Goal: Task Accomplishment & Management: Use online tool/utility

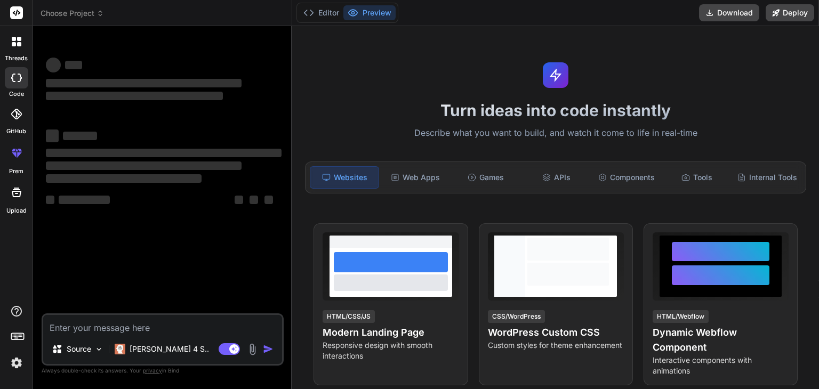
click at [179, 331] on textarea at bounding box center [162, 324] width 239 height 19
type textarea "x"
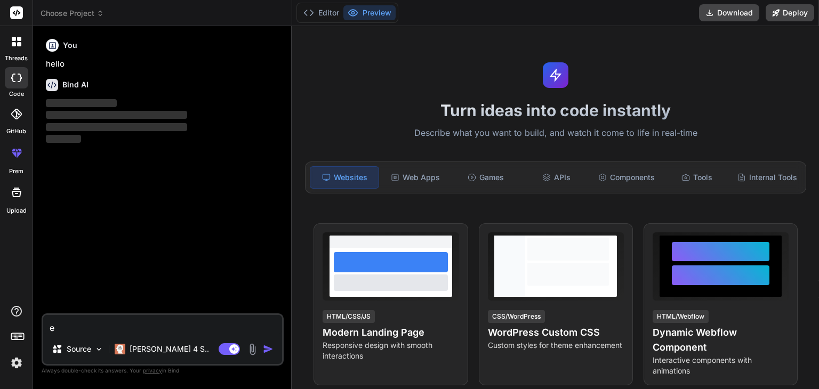
type textarea "ex"
type textarea "x"
type textarea "exp"
type textarea "x"
type textarea "expla"
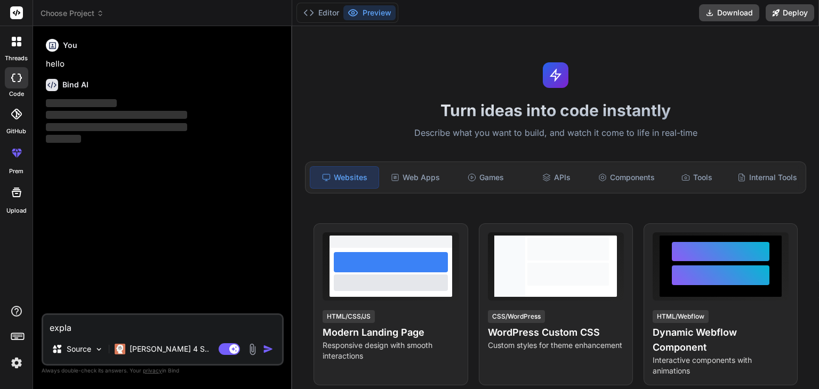
type textarea "x"
type textarea "explai"
type textarea "x"
type textarea "explai"
type textarea "x"
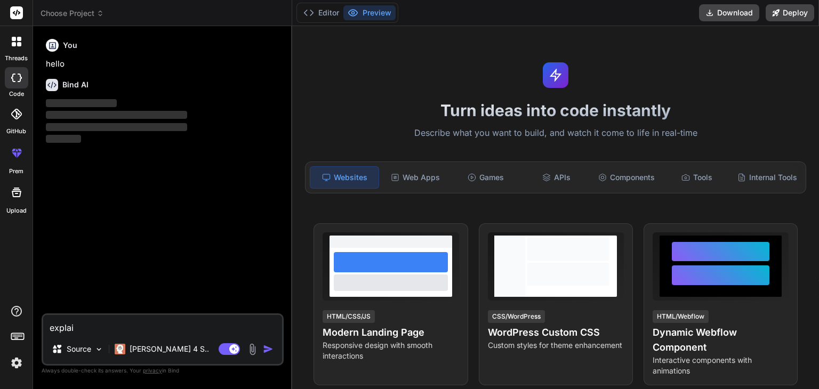
type textarea "explai h"
type textarea "x"
type textarea "explai ho"
type textarea "x"
type textarea "explai how"
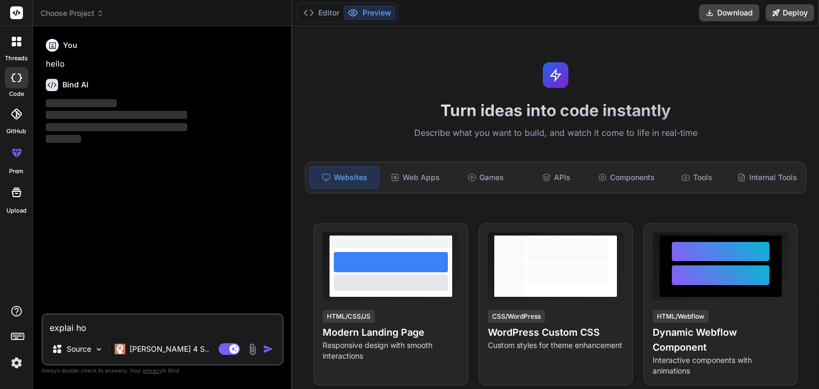
type textarea "x"
type textarea "explai how"
type textarea "x"
type textarea "explai how"
type textarea "x"
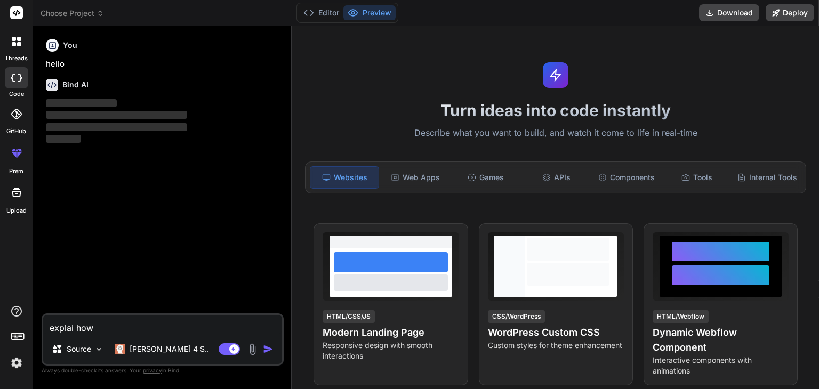
type textarea "explai ho"
type textarea "x"
type textarea "explai h"
type textarea "x"
type textarea "explai"
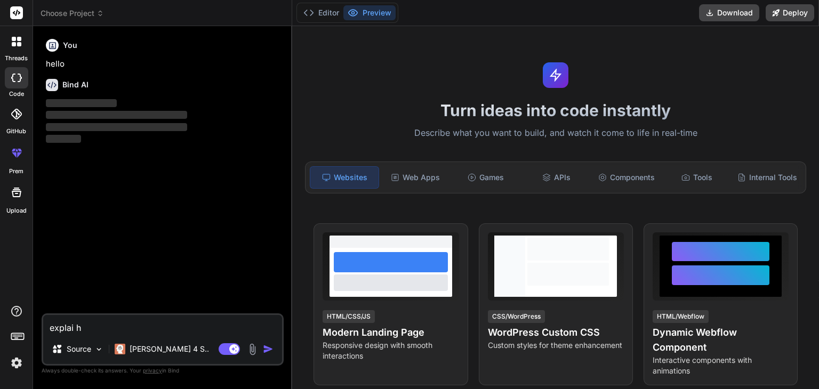
type textarea "x"
type textarea "explai"
type textarea "x"
type textarea "explain"
type textarea "x"
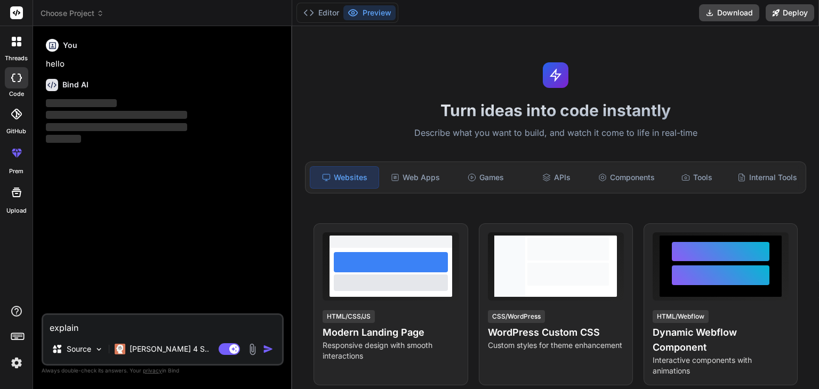
type textarea "explain"
type textarea "x"
type textarea "explain p"
type textarea "x"
type textarea "explain po"
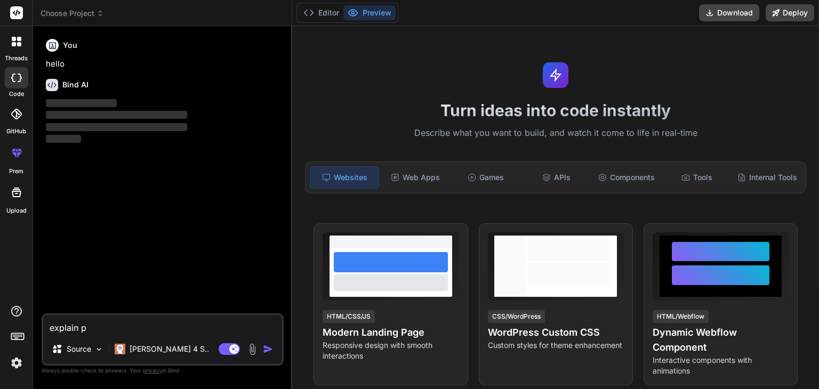
type textarea "x"
type textarea "explain por"
type textarea "x"
type textarea "explain port"
type textarea "x"
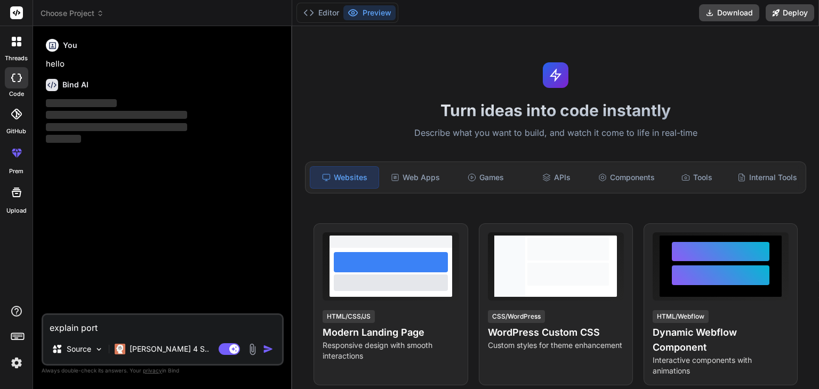
type textarea "explain porti"
type textarea "x"
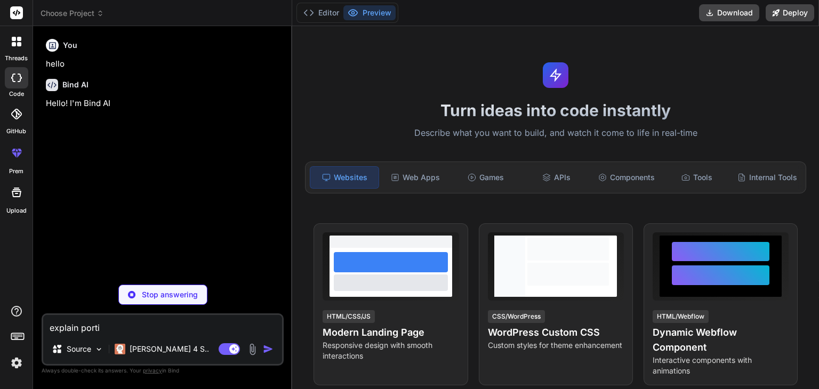
type textarea "explain portia"
type textarea "x"
type textarea "explain portia"
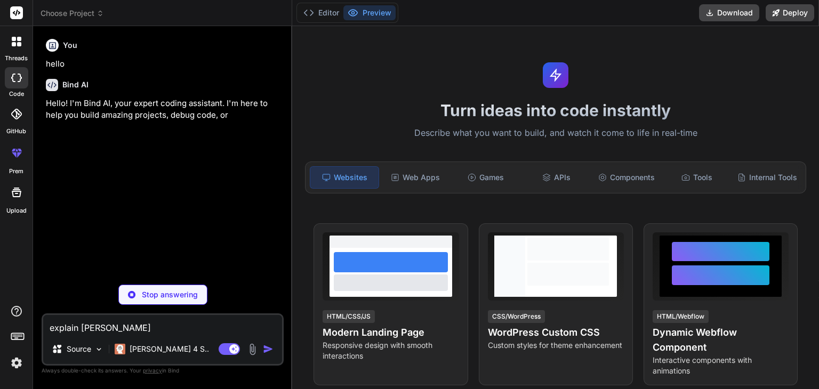
type textarea "x"
type textarea "explain portia c"
type textarea "x"
type textarea "explain portia ca"
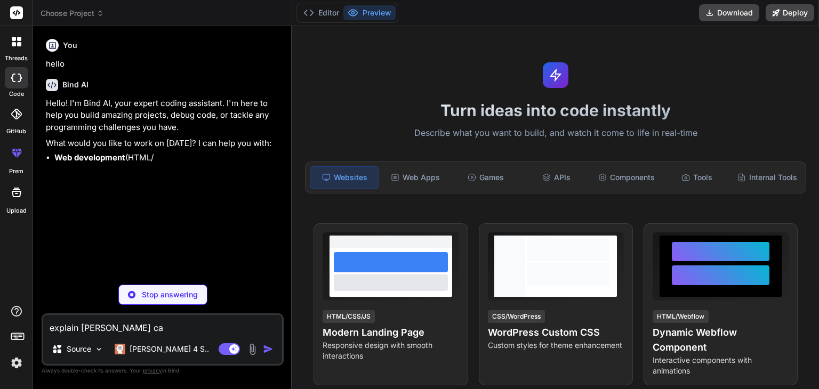
type textarea "x"
type textarea "explain portia can"
type textarea "x"
type textarea "explain portia can"
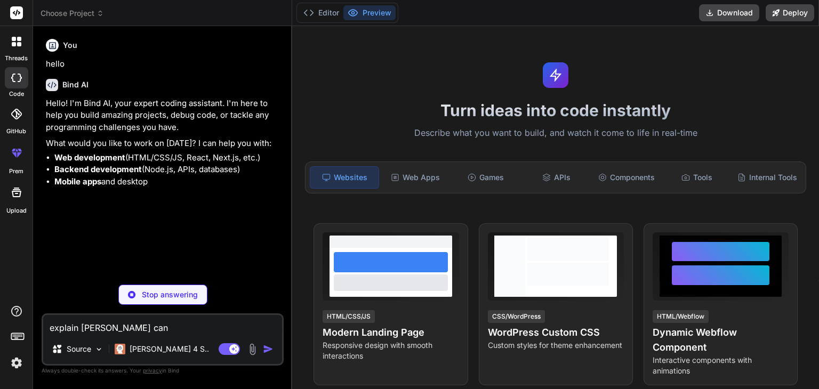
type textarea "x"
type textarea "explain portia can h"
type textarea "x"
type textarea "explain portia can he"
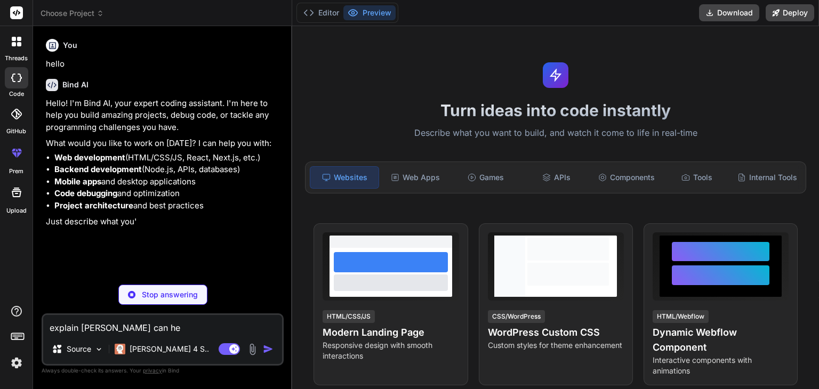
type textarea "x"
type textarea "explain portia can hel"
type textarea "x"
type textarea "explain portia can help"
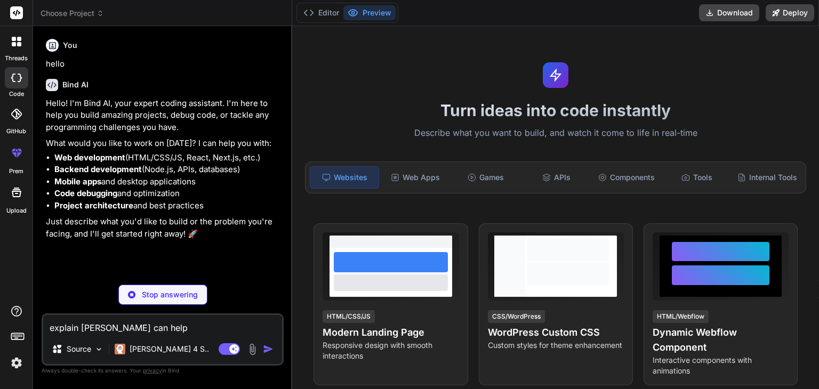
type textarea "x"
type textarea "explain portia can help"
type textarea "x"
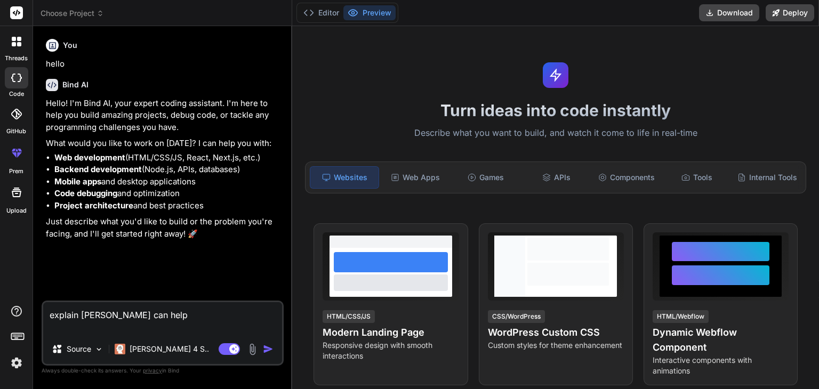
type textarea "explain portia can help https://docs.portialabs.ai/portia-tools/remote-mcp/shop…"
type textarea "x"
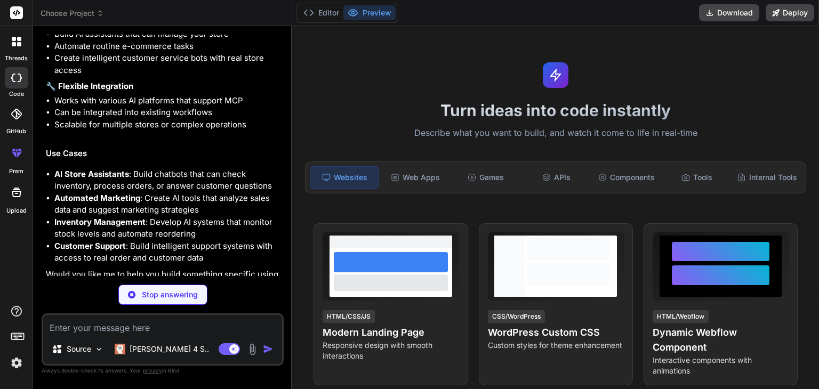
scroll to position [752, 0]
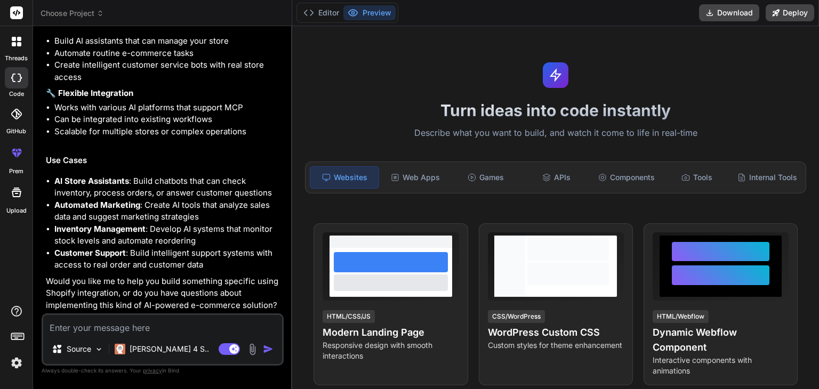
type textarea "x"
type textarea "u"
type textarea "x"
type textarea "us"
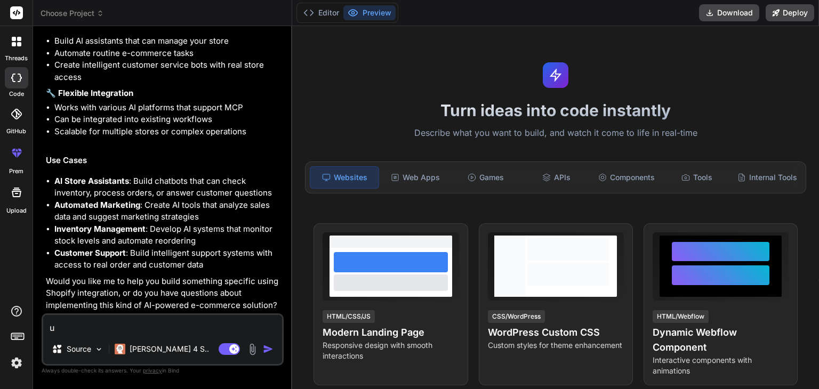
type textarea "x"
type textarea "usi"
type textarea "x"
type textarea "usin"
type textarea "x"
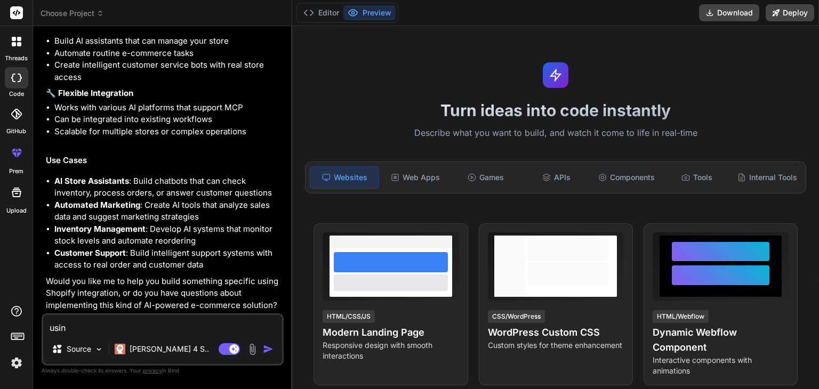
type textarea "using"
type textarea "x"
type textarea "using"
type textarea "x"
type textarea "using p"
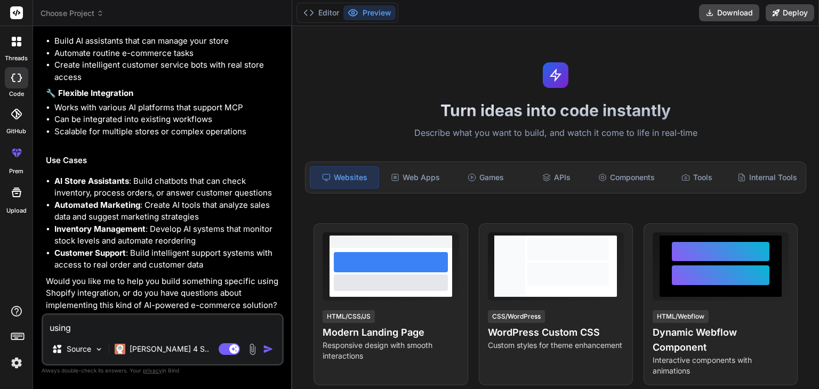
type textarea "x"
type textarea "using po"
type textarea "x"
type textarea "using por"
type textarea "x"
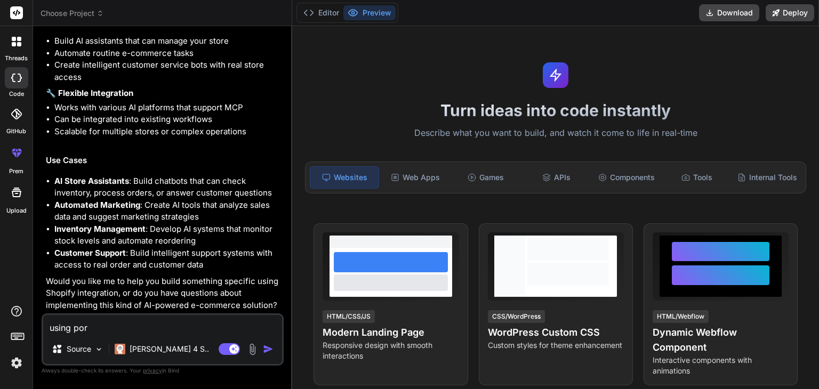
type textarea "using port"
type textarea "x"
type textarea "using porti"
type textarea "x"
type textarea "using portia"
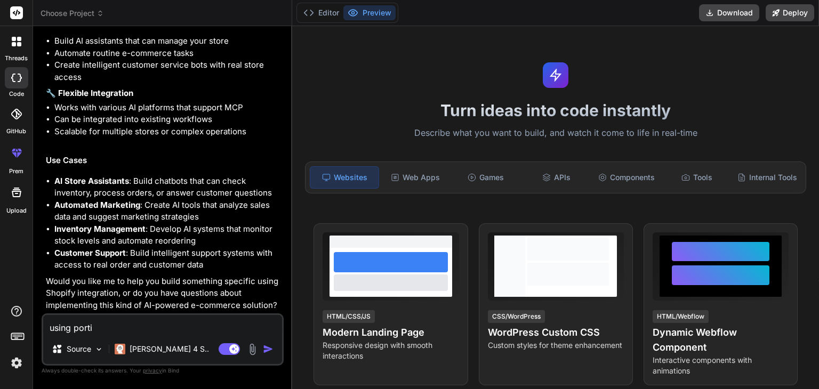
type textarea "x"
type textarea "using portia"
type textarea "x"
type textarea "using portia c"
type textarea "x"
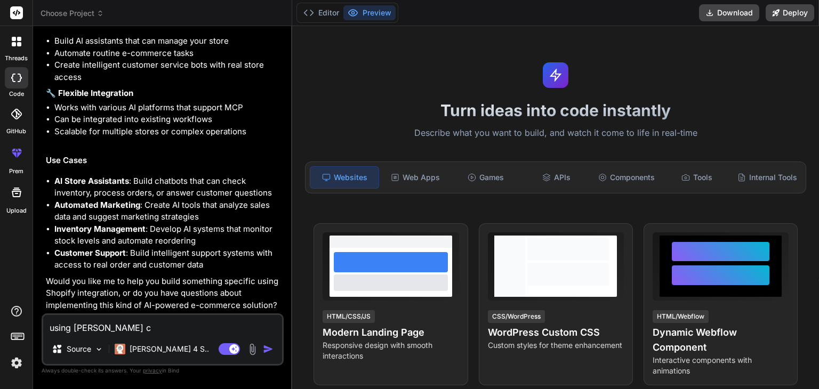
type textarea "using portia ca"
type textarea "x"
type textarea "using portia can"
type textarea "x"
type textarea "using portia can"
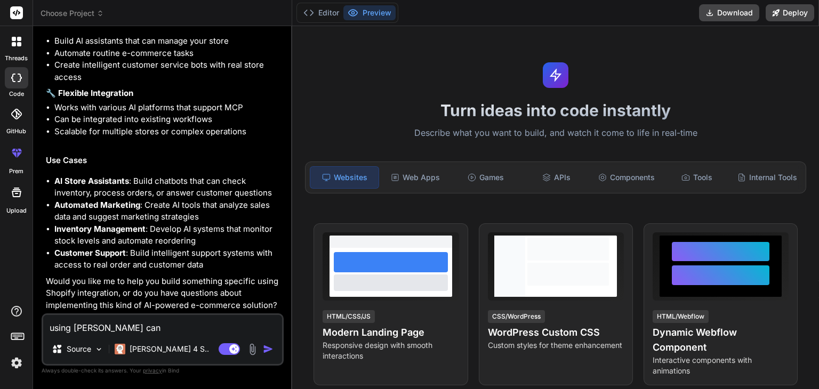
type textarea "x"
type textarea "using portia can w"
type textarea "x"
type textarea "using portia can we"
type textarea "x"
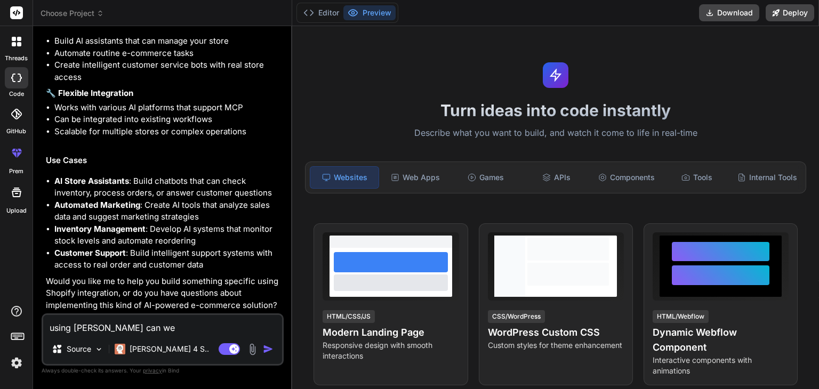
type textarea "using portia can we"
type textarea "x"
type textarea "using portia can we s"
type textarea "x"
type textarea "using portia can we sc"
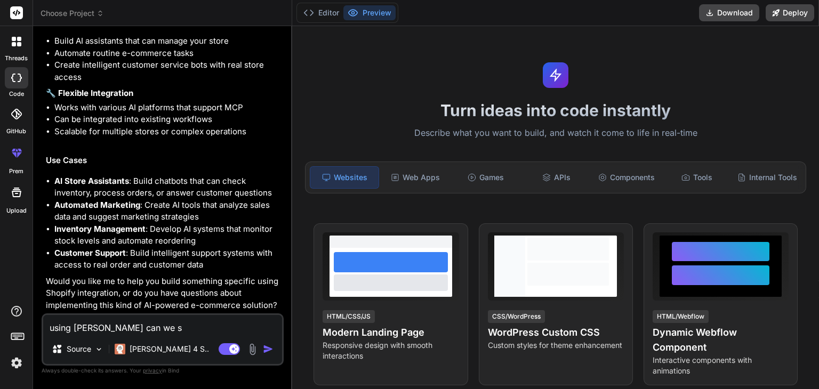
type textarea "x"
type textarea "using portia can we sch"
type textarea "x"
type textarea "using portia can we sche"
type textarea "x"
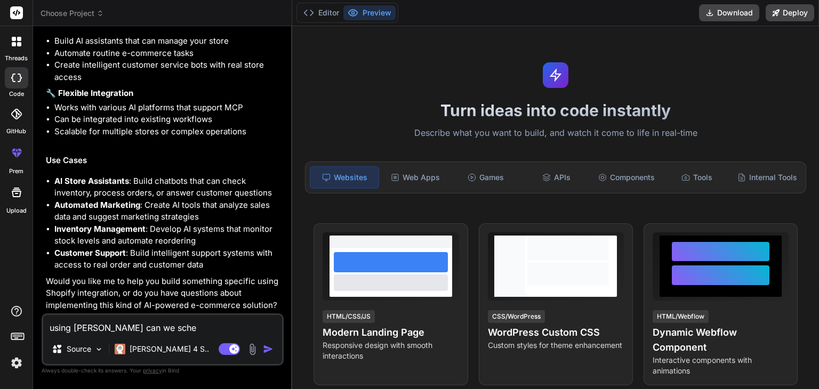
type textarea "using portia can we sched"
type textarea "x"
type textarea "using portia can we schedu"
type textarea "x"
type textarea "using portia can we schedul"
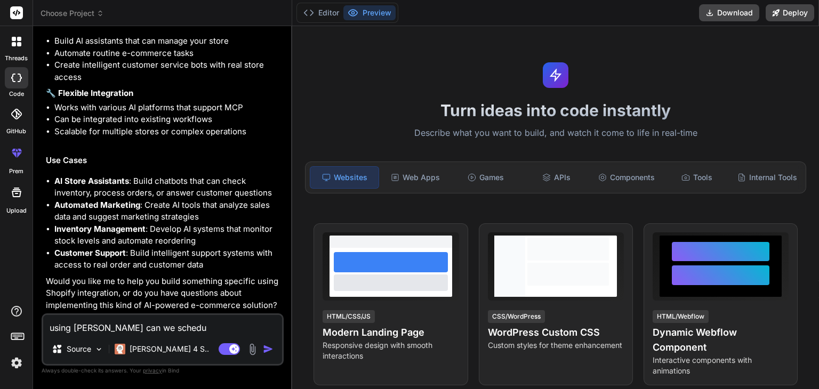
type textarea "x"
type textarea "using portia can we schedule"
type textarea "x"
type textarea "using portia can we schedule"
type textarea "x"
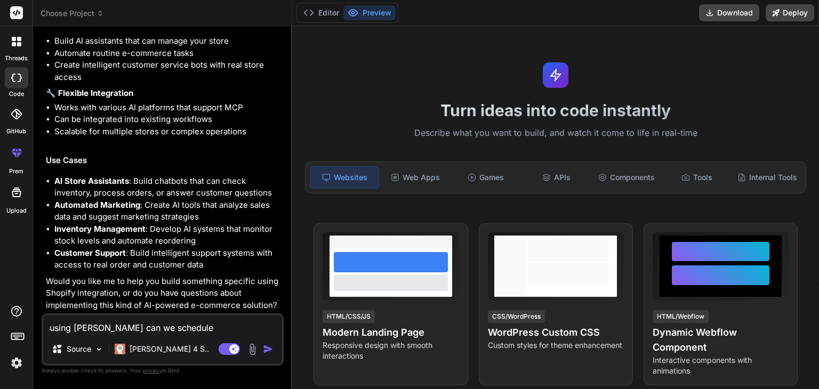
type textarea "using portia can we schedule m"
type textarea "x"
type textarea "using portia can we schedule ma"
type textarea "x"
type textarea "using portia can we schedule mai"
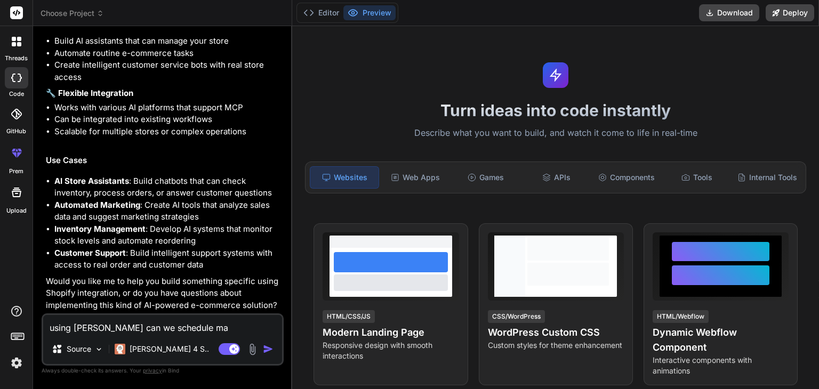
type textarea "x"
type textarea "using portia can we schedule mail"
type textarea "x"
type textarea "using portia can we schedule mails"
type textarea "x"
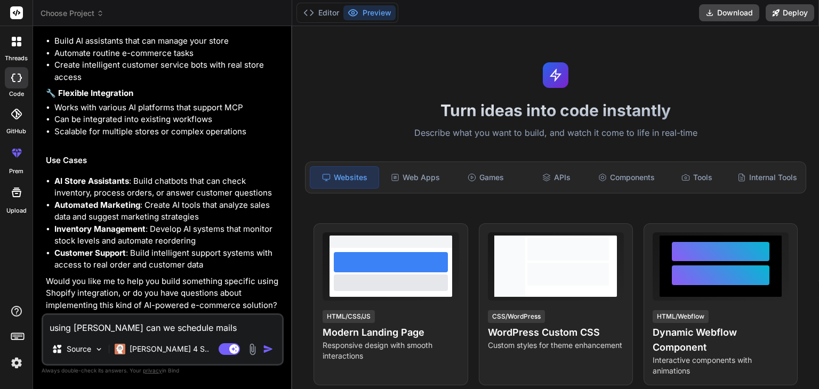
type textarea "using portia can we schedule mails"
type textarea "x"
type textarea "using portia can we schedule mails t"
type textarea "x"
type textarea "using portia can we schedule mails to"
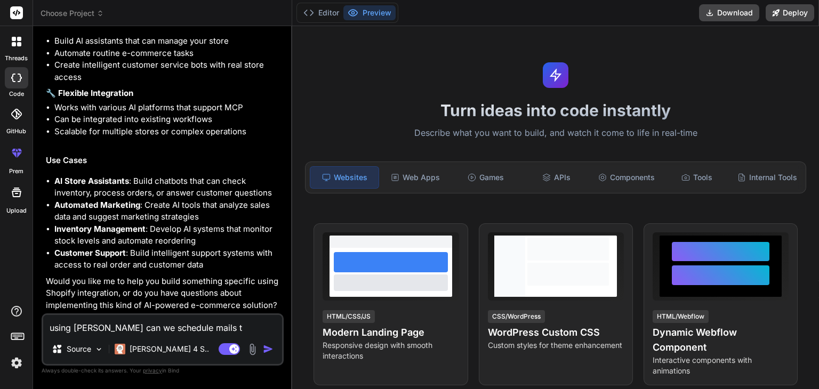
type textarea "x"
type textarea "using portia can we schedule mails to"
type textarea "x"
type textarea "using portia can we schedule mails to s"
type textarea "x"
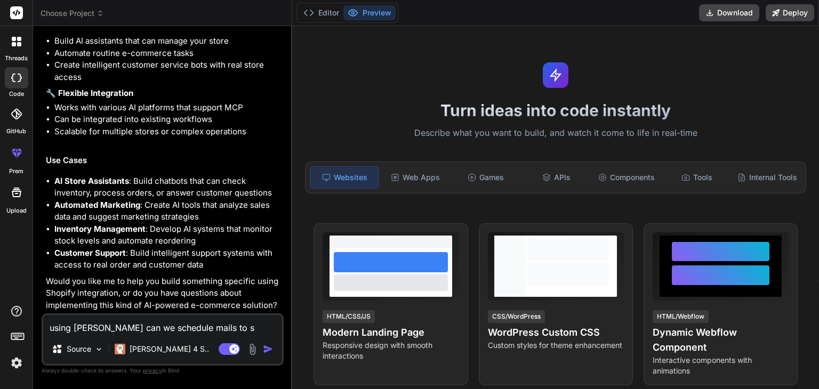
type textarea "using portia can we schedule mails to se"
type textarea "x"
type textarea "using portia can we schedule mails to sen"
type textarea "x"
type textarea "using portia can we schedule mails to sent"
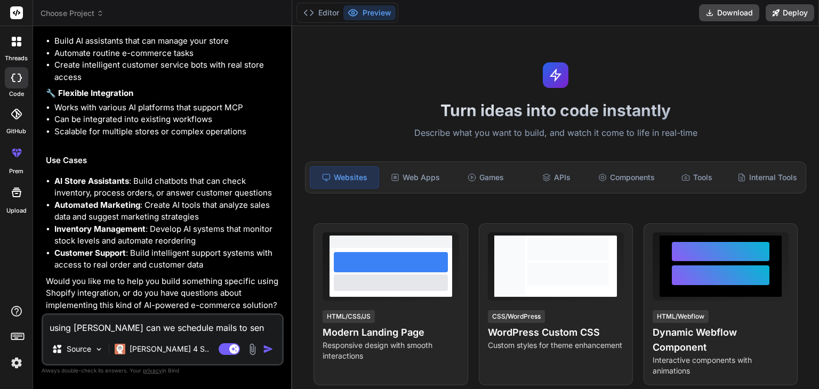
type textarea "x"
type textarea "using portia can we schedule mails to sent"
type textarea "x"
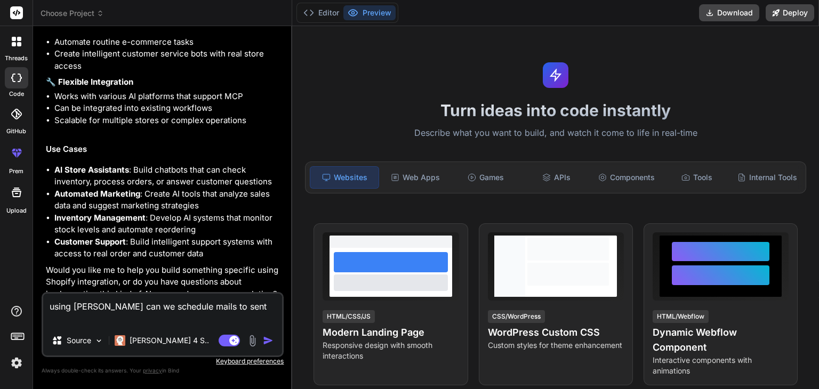
paste textarea "https://docs.portialabs.ai/"
type textarea "using portia can we schedule mails to sent https://docs.portialabs.ai/"
type textarea "x"
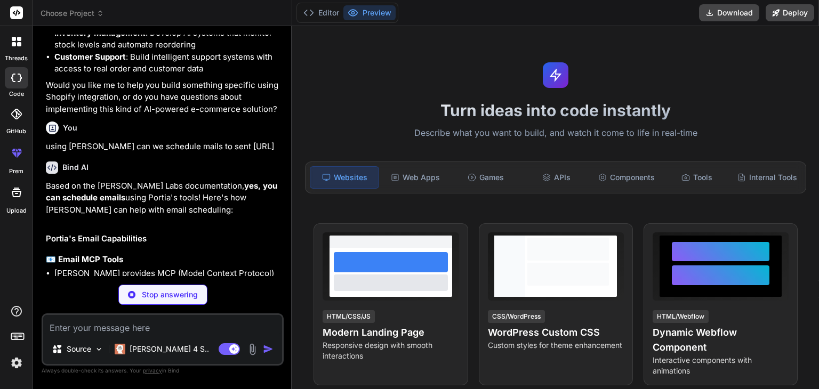
scroll to position [1035, 0]
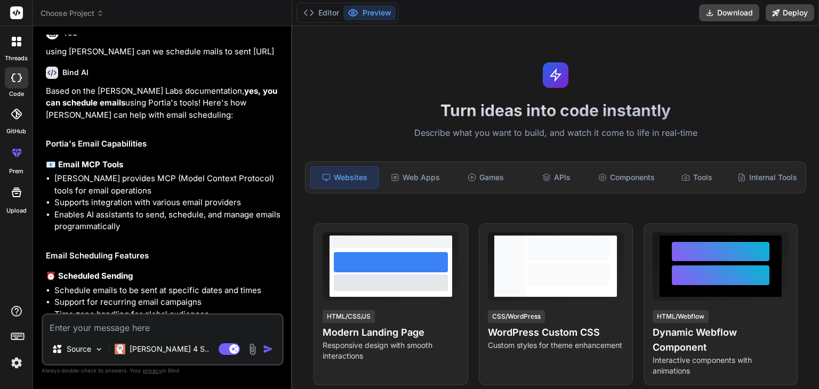
type textarea "x"
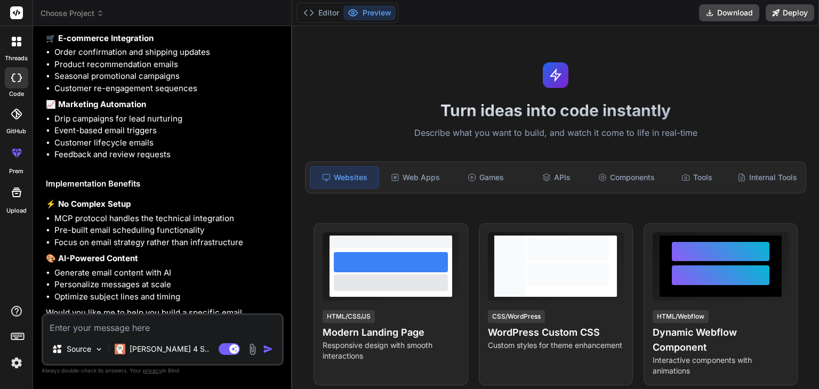
scroll to position [1744, 0]
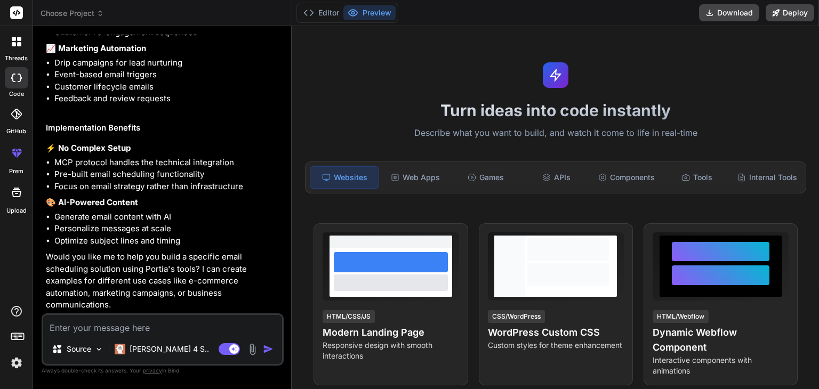
click at [186, 331] on textarea at bounding box center [162, 324] width 239 height 19
type textarea "h"
type textarea "x"
type textarea "ho"
type textarea "x"
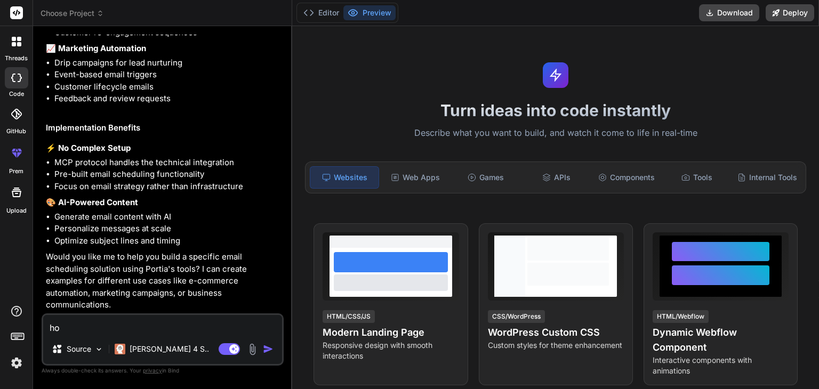
type textarea "how"
type textarea "x"
type textarea "how"
type textarea "x"
type textarea "how c"
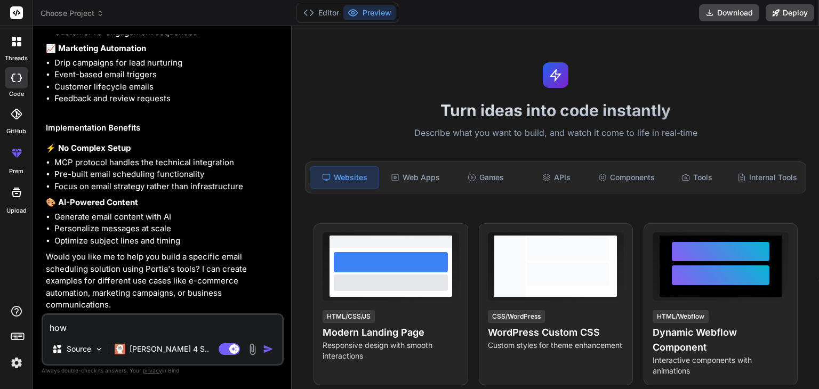
type textarea "x"
type textarea "how ca"
type textarea "x"
type textarea "how can"
type textarea "x"
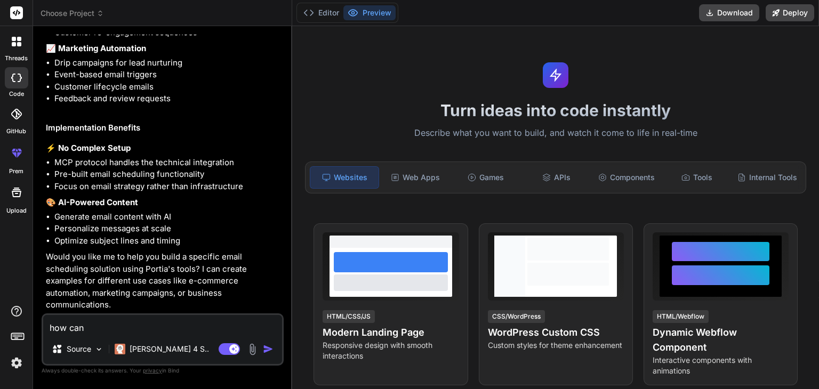
type textarea "how can"
type textarea "x"
type textarea "how can w"
type textarea "x"
type textarea "how can we"
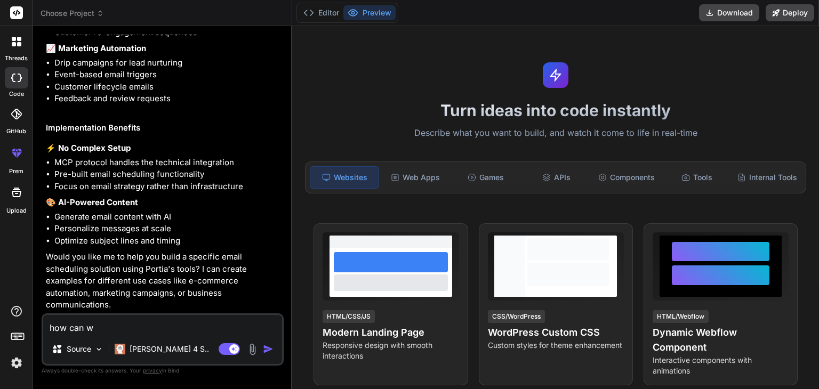
type textarea "x"
type textarea "how can we"
type textarea "x"
type textarea "how can we d"
type textarea "x"
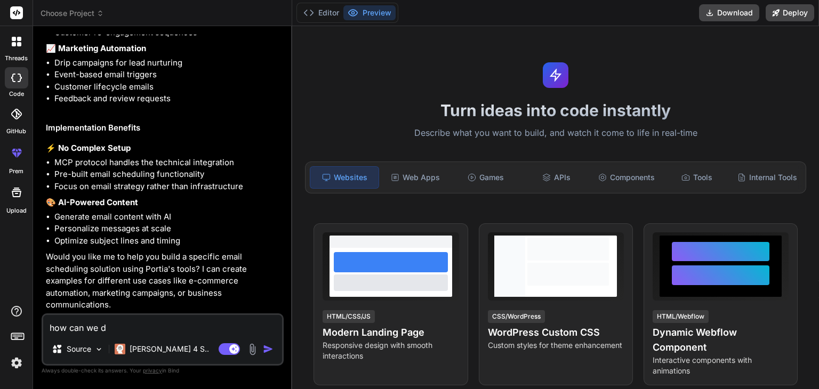
type textarea "how can we do"
type textarea "x"
type textarea "how can we do"
type textarea "x"
type textarea "how can we do p"
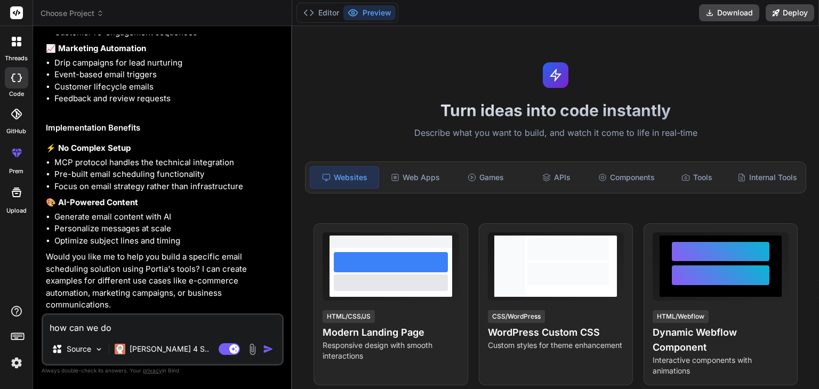
type textarea "x"
type textarea "how can we do pr"
type textarea "x"
type textarea "how can we do pro"
type textarea "x"
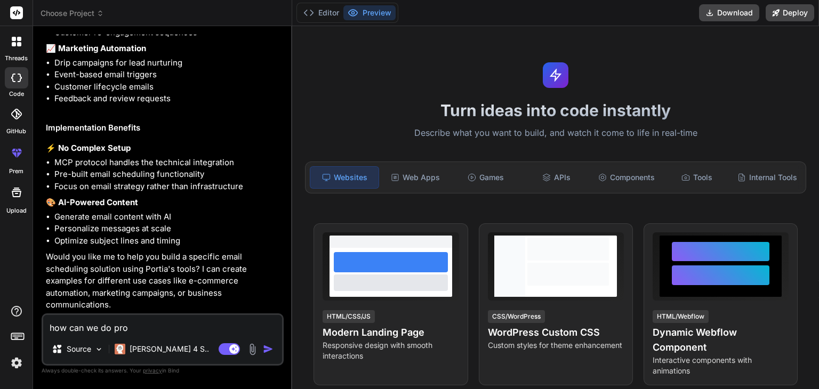
type textarea "how can we do prov"
type textarea "x"
type textarea "how can we do provi"
type textarea "x"
type textarea "how can we do provid"
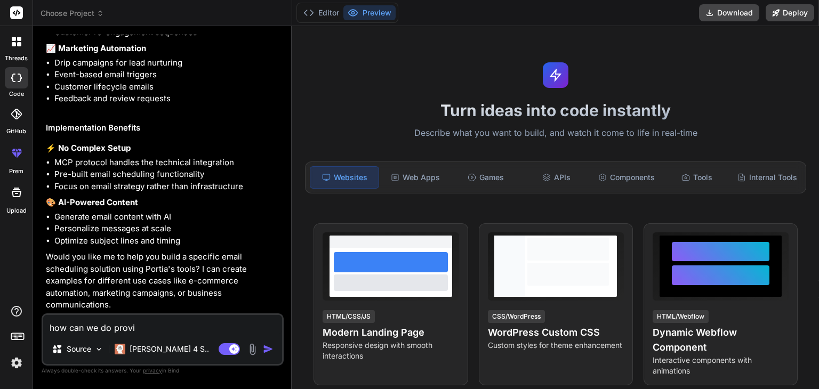
type textarea "x"
type textarea "how can we do provide"
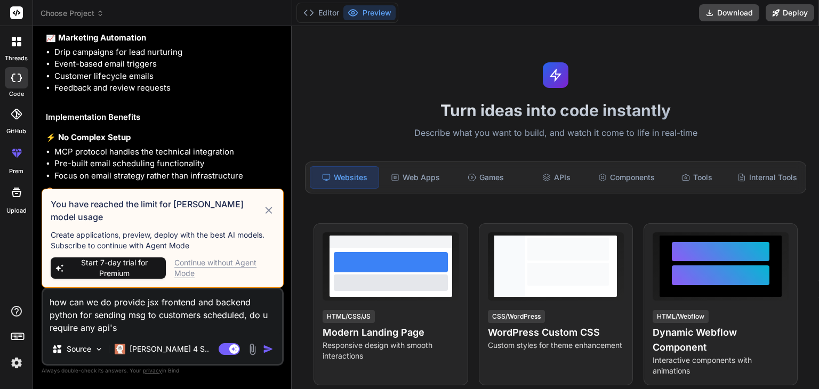
click at [214, 263] on div "Continue without Agent Mode" at bounding box center [224, 267] width 100 height 21
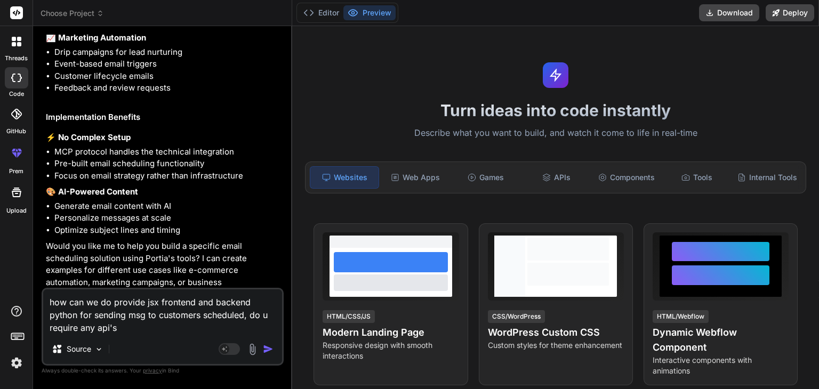
click at [264, 348] on img "button" at bounding box center [268, 349] width 11 height 11
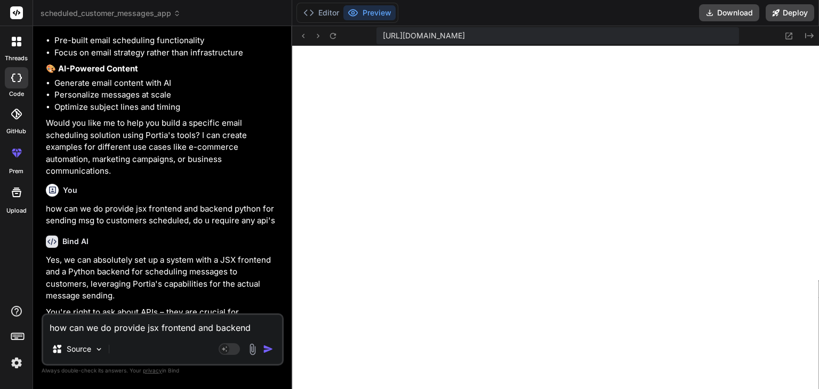
scroll to position [307, 0]
click at [330, 11] on button "Editor" at bounding box center [321, 12] width 44 height 15
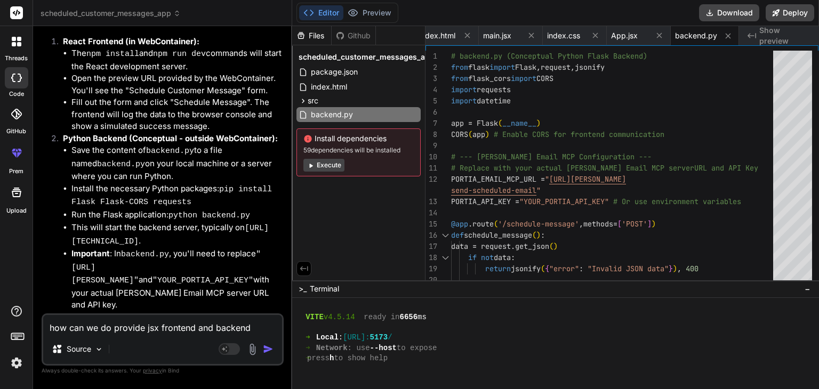
scroll to position [2989, 0]
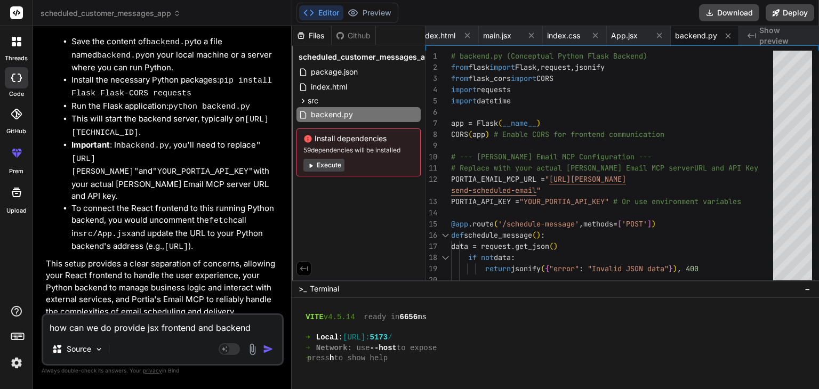
click at [148, 328] on textarea "how can we do provide jsx frontend and backend python for sending msg to custom…" at bounding box center [162, 324] width 239 height 19
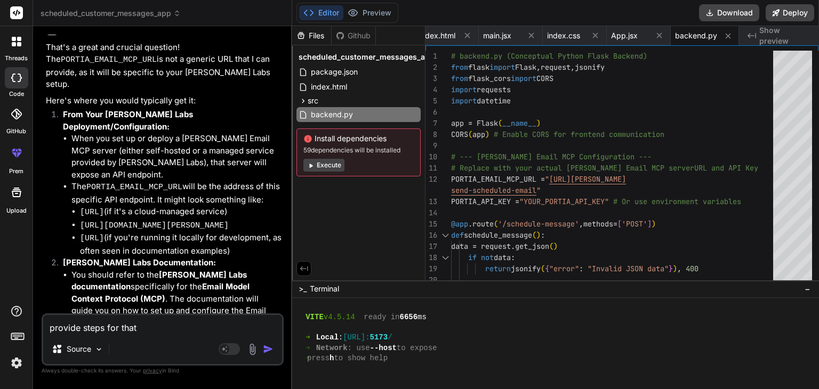
scroll to position [3520, 0]
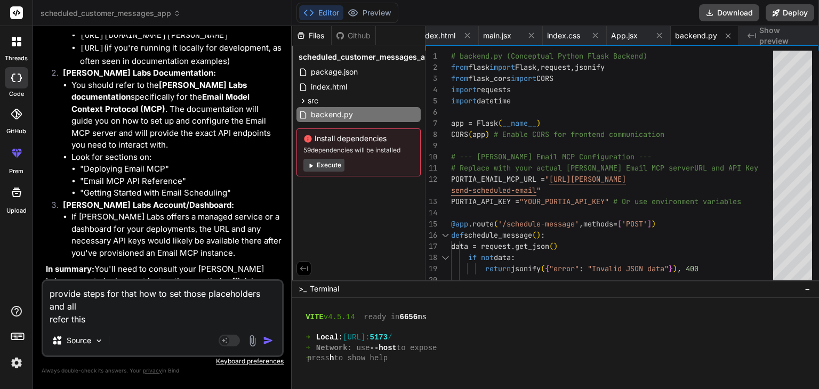
paste textarea "https://docs.portialabs.ai/portia-tools/portia-cloud/google-gmail/gmail-send-em…"
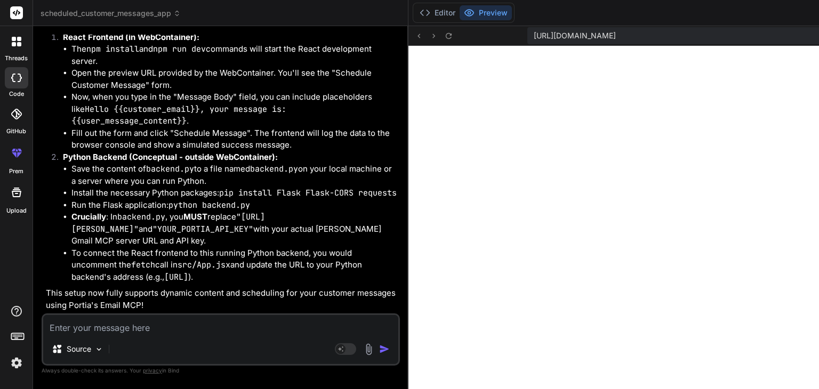
scroll to position [5865, 0]
click at [191, 317] on textarea at bounding box center [220, 324] width 355 height 19
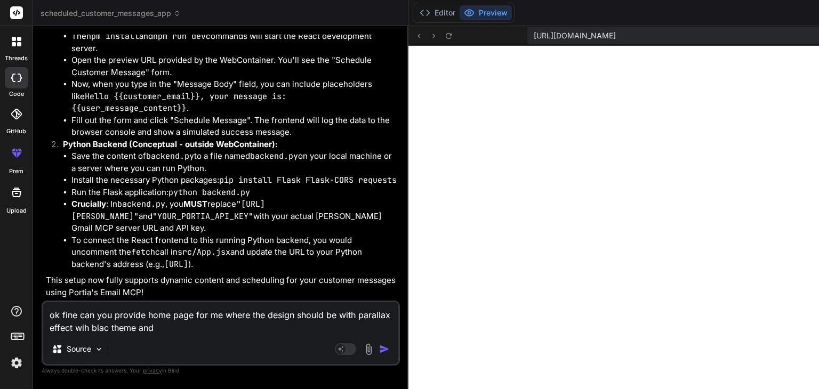
click at [233, 327] on textarea "ok fine can you provide home page for me where the design should be with parall…" at bounding box center [220, 318] width 355 height 32
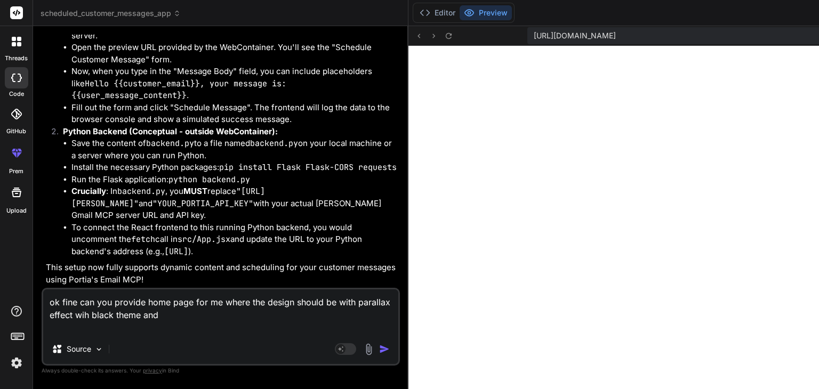
click at [186, 329] on textarea "ok fine can you provide home page for me where the design should be with parall…" at bounding box center [220, 311] width 355 height 45
paste textarea "https://assets.awwwards.com/awards/element/2025/07/6880f37349767565528914.png"
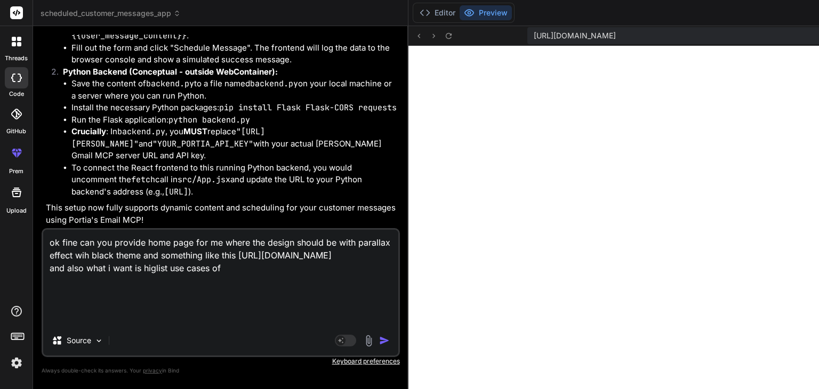
paste textarea "Grogent is a application which helps in developing small businesses like book s…"
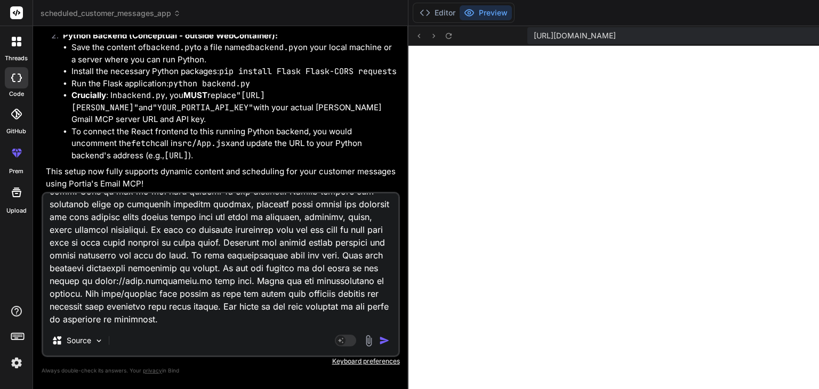
scroll to position [272, 0]
drag, startPoint x: 200, startPoint y: 224, endPoint x: 227, endPoint y: 251, distance: 37.7
click at [227, 251] on textarea at bounding box center [220, 259] width 355 height 132
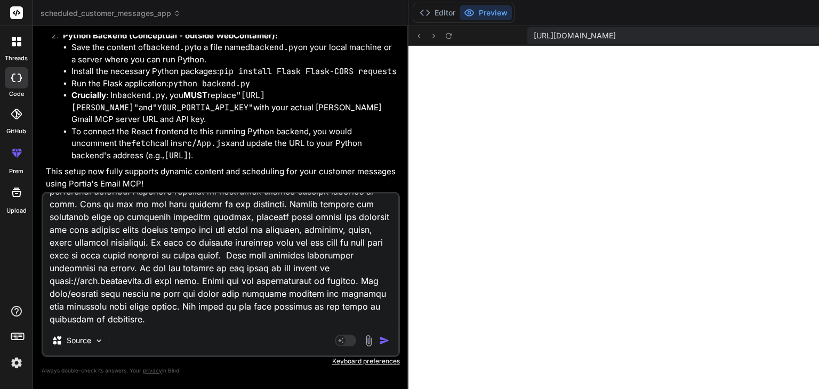
scroll to position [284, 0]
click at [252, 310] on textarea at bounding box center [220, 259] width 355 height 132
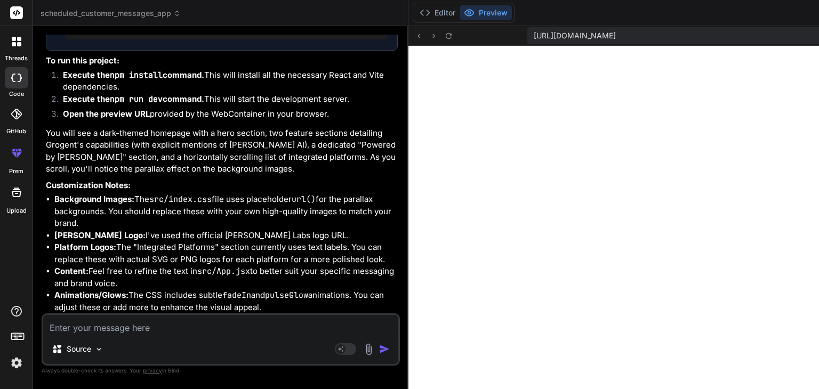
scroll to position [6422, 0]
click at [199, 333] on textarea at bounding box center [220, 324] width 355 height 19
click at [415, 18] on button "Editor" at bounding box center [437, 12] width 44 height 15
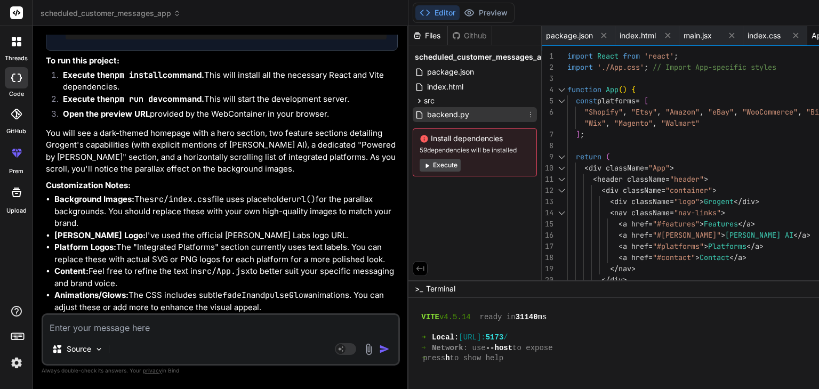
click at [426, 115] on span "backend.py" at bounding box center [448, 114] width 44 height 13
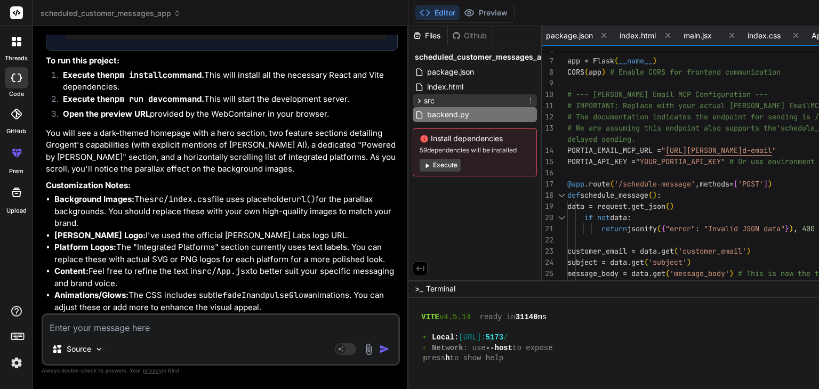
click at [413, 99] on div "src" at bounding box center [475, 100] width 124 height 13
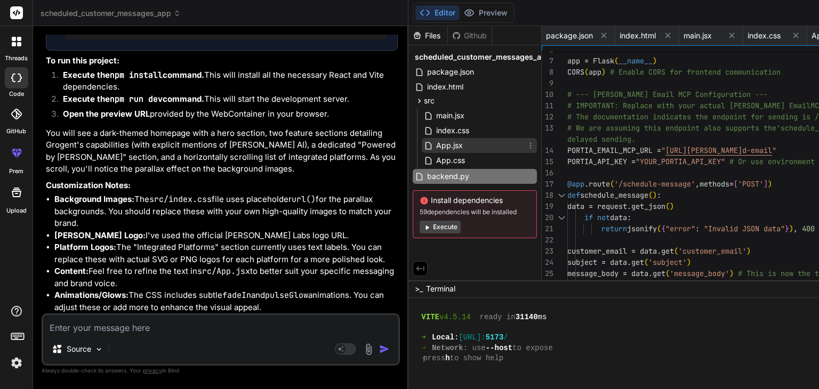
click at [435, 144] on span "App.jsx" at bounding box center [449, 145] width 29 height 13
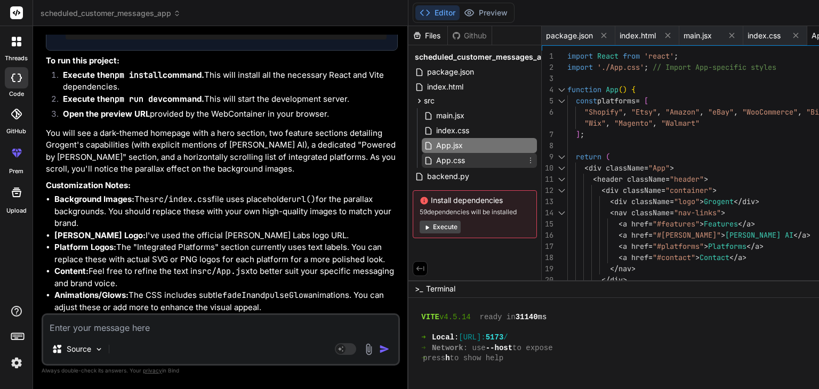
click at [422, 161] on div "App.css" at bounding box center [479, 160] width 115 height 15
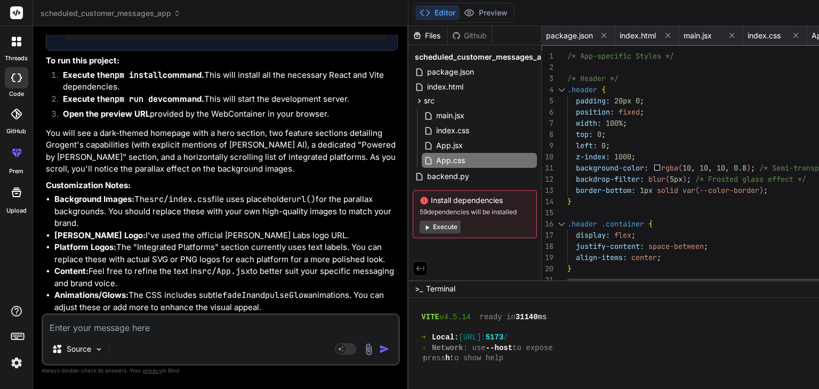
scroll to position [0, 0]
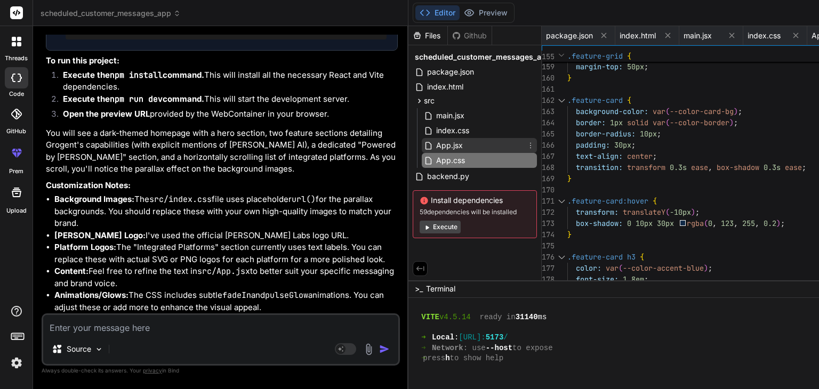
click at [435, 141] on span "App.jsx" at bounding box center [449, 145] width 29 height 13
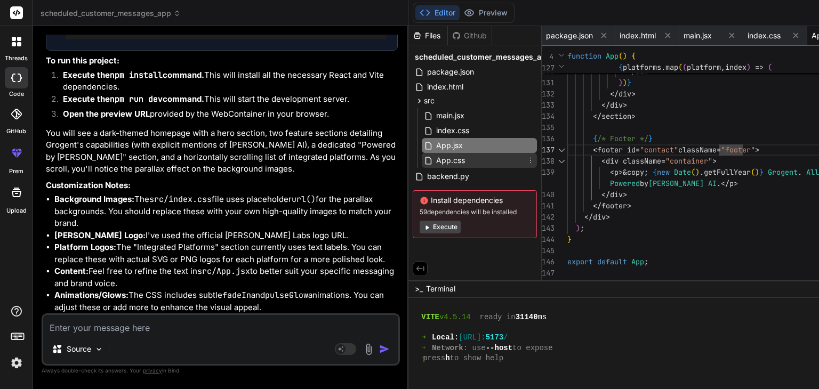
click at [422, 165] on div "App.css" at bounding box center [479, 160] width 115 height 15
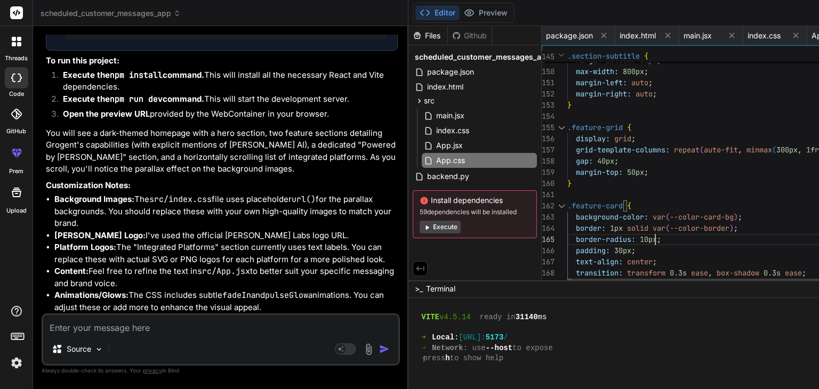
click at [646, 233] on div "text-align: center ; margin-bottom: 60px ; max-width: 800px ; margin-left: auto…" at bounding box center [750, 237] width 367 height 3700
click at [459, 9] on button "Preview" at bounding box center [485, 12] width 52 height 15
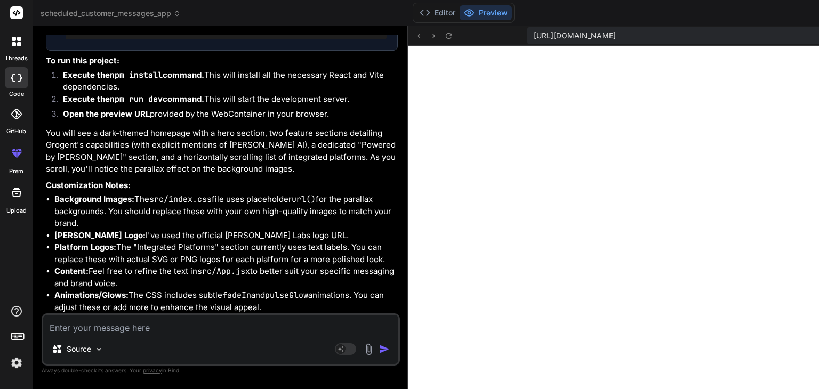
click at [170, 330] on textarea at bounding box center [220, 324] width 355 height 19
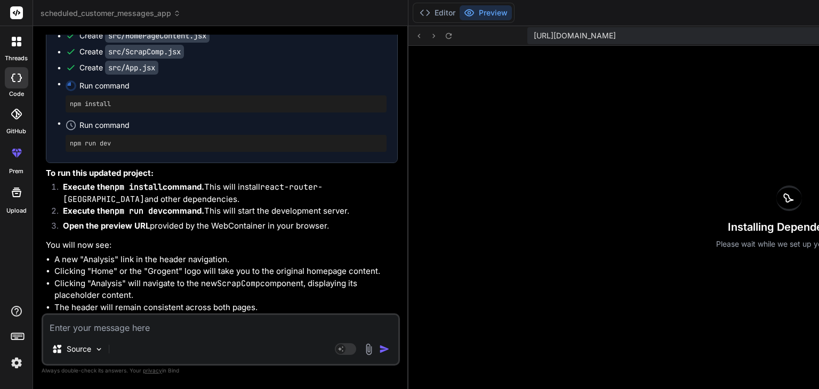
scroll to position [7887, 0]
click at [415, 12] on button "Editor" at bounding box center [437, 12] width 44 height 15
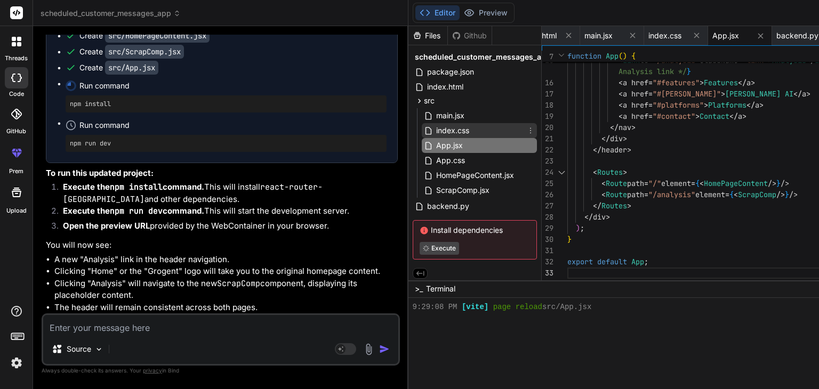
click at [435, 126] on span "index.css" at bounding box center [452, 130] width 35 height 13
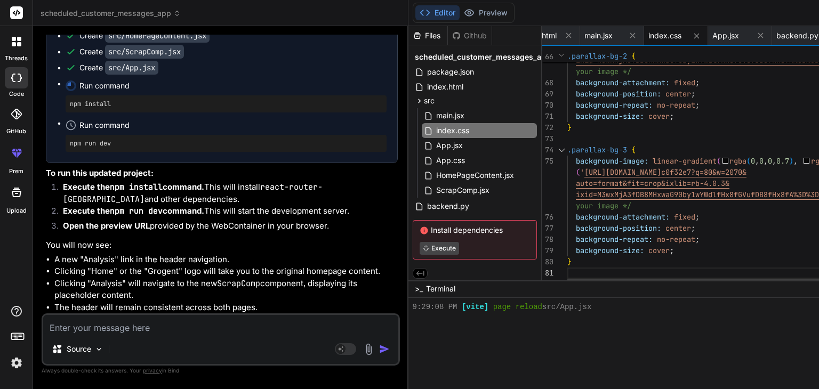
scroll to position [0, 0]
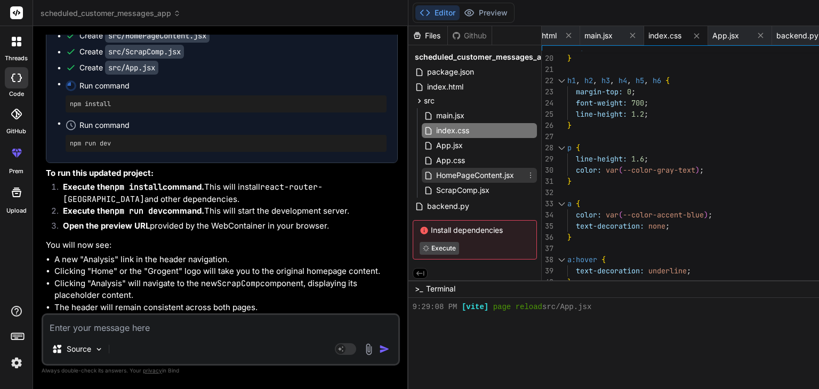
click at [435, 173] on span "HomePageContent.jsx" at bounding box center [475, 175] width 80 height 13
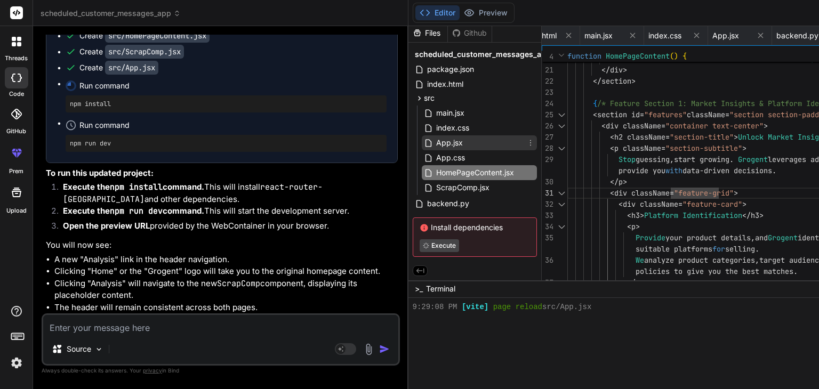
click at [435, 141] on span "App.jsx" at bounding box center [449, 142] width 29 height 13
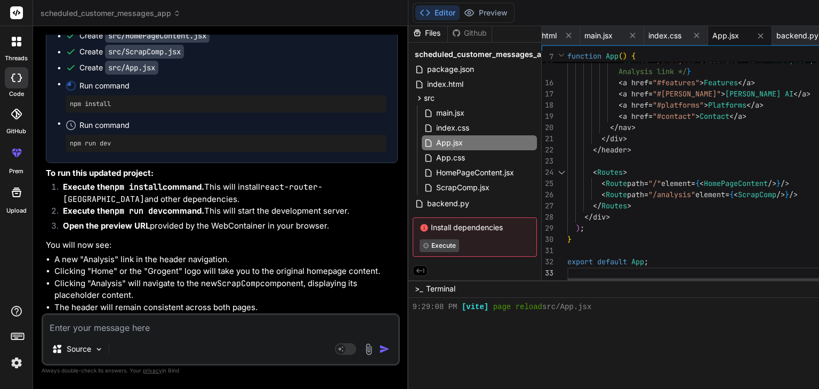
scroll to position [0, 0]
click at [567, 168] on div "export default App ; } ) ; </ div > </ Routes > < Route path = "/analysis" elem…" at bounding box center [740, 75] width 346 height 421
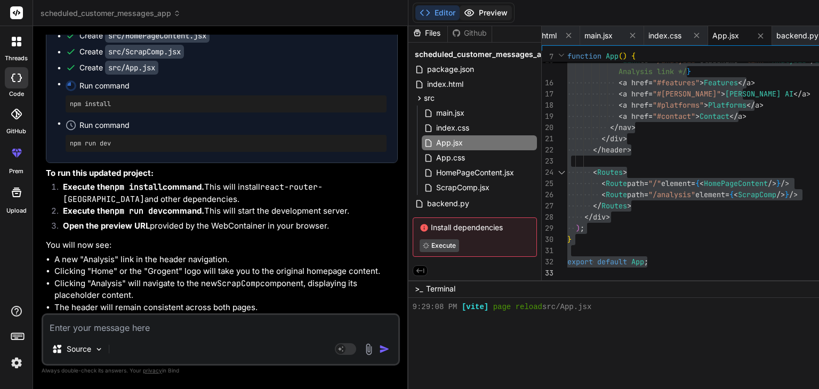
click at [459, 15] on button "Preview" at bounding box center [485, 12] width 52 height 15
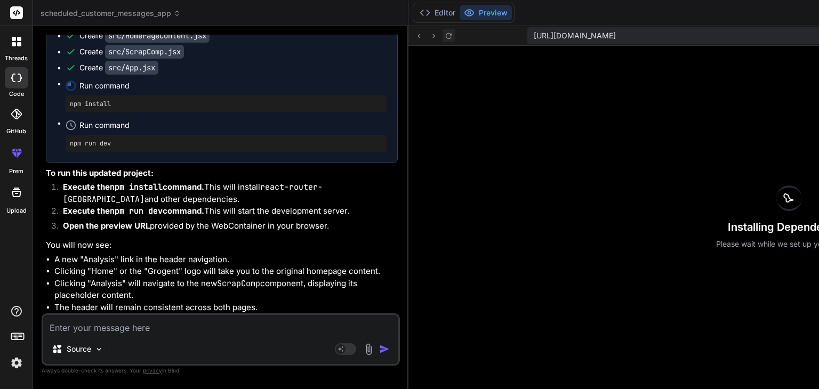
click at [446, 35] on icon at bounding box center [449, 36] width 6 height 6
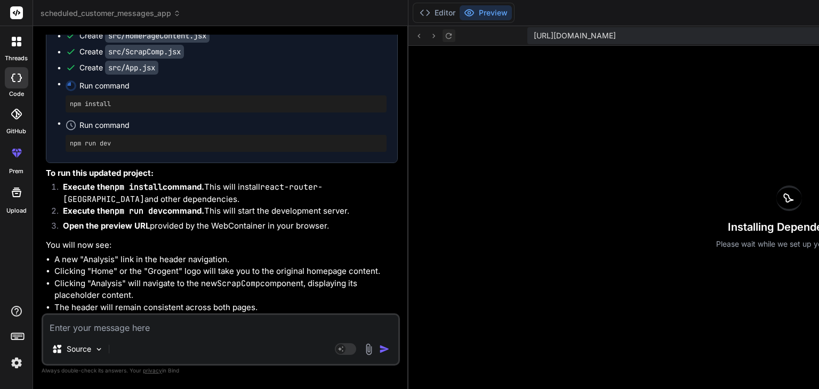
click at [446, 35] on icon at bounding box center [449, 36] width 6 height 6
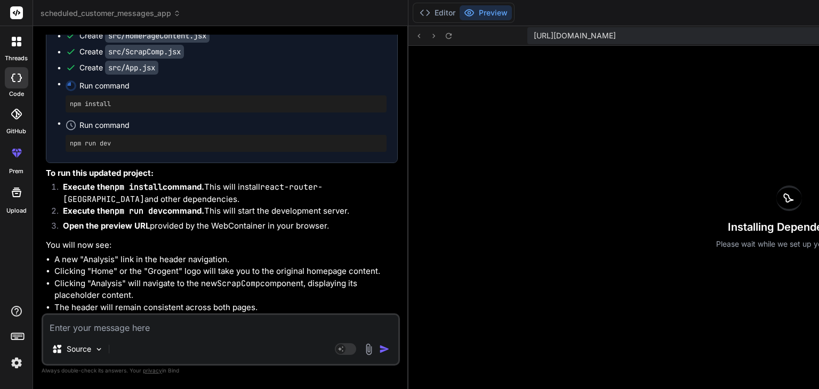
scroll to position [6877, 0]
click at [415, 11] on button "Editor" at bounding box center [437, 12] width 44 height 15
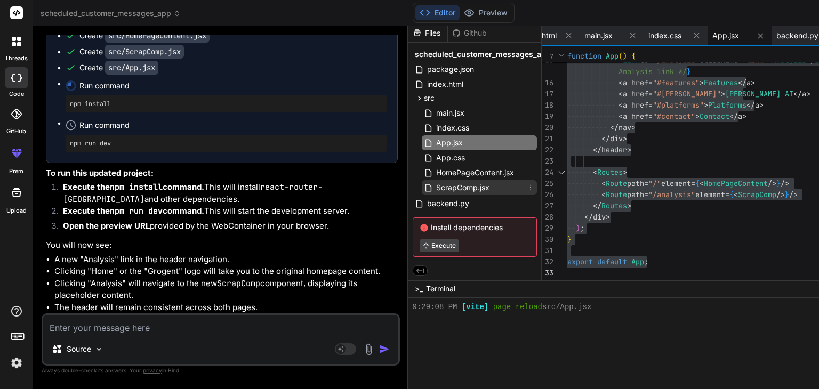
scroll to position [0, 0]
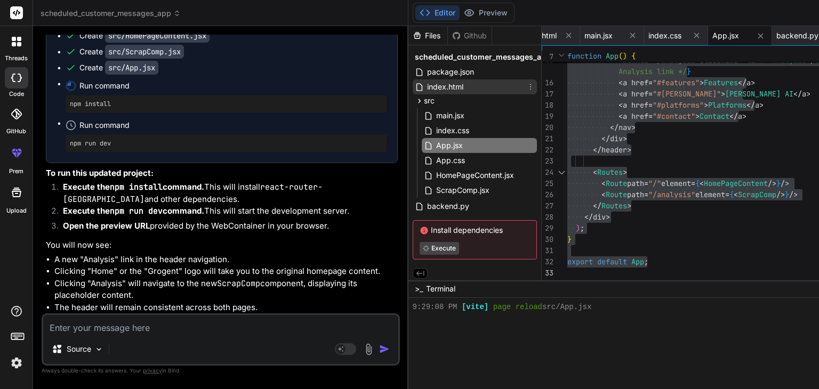
click at [426, 84] on span "index.html" at bounding box center [445, 86] width 38 height 13
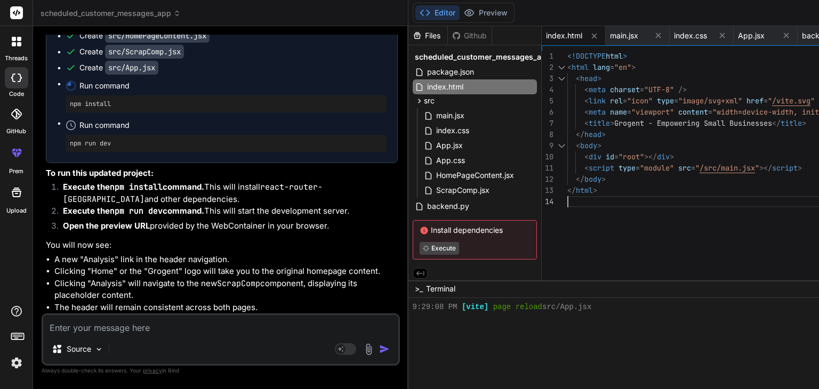
click at [567, 214] on div "<!DOCTYPE html > < html lang = "en" > < head > < meta charset = "UTF-8" /> < li…" at bounding box center [734, 168] width 335 height 235
click at [435, 150] on span "App.jsx" at bounding box center [449, 145] width 29 height 13
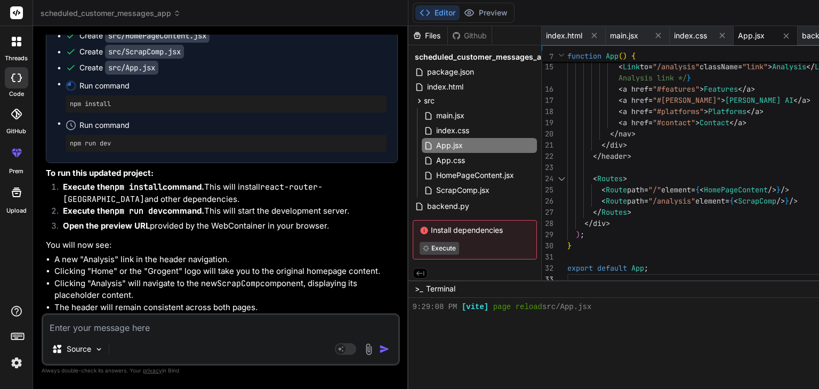
click at [459, 11] on button "Preview" at bounding box center [485, 12] width 52 height 15
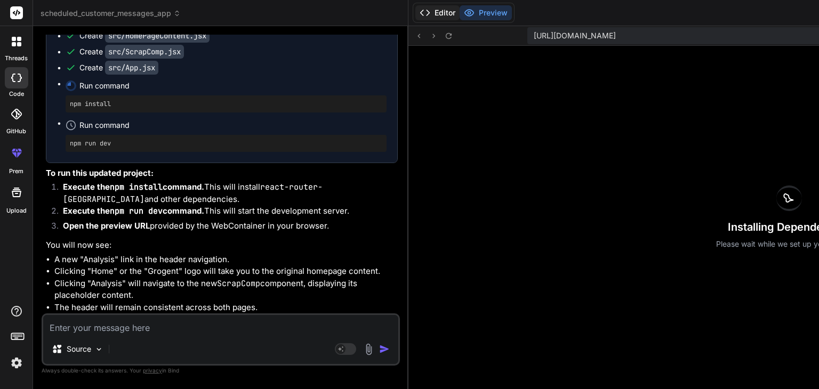
click at [415, 12] on button "Editor" at bounding box center [437, 12] width 44 height 15
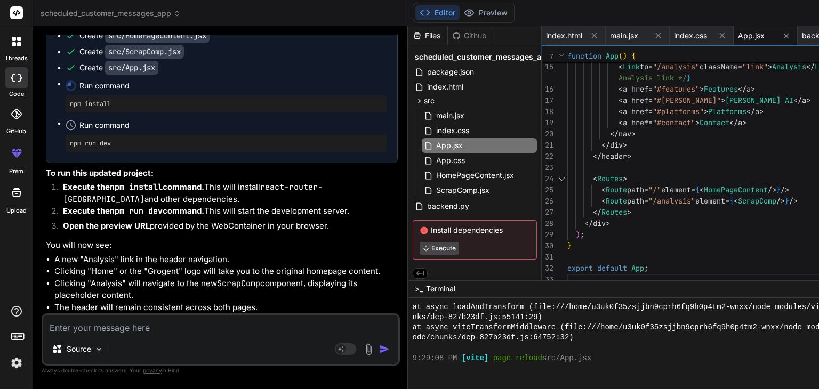
scroll to position [1946, 0]
click at [497, 350] on div at bounding box center [666, 348] width 506 height 10
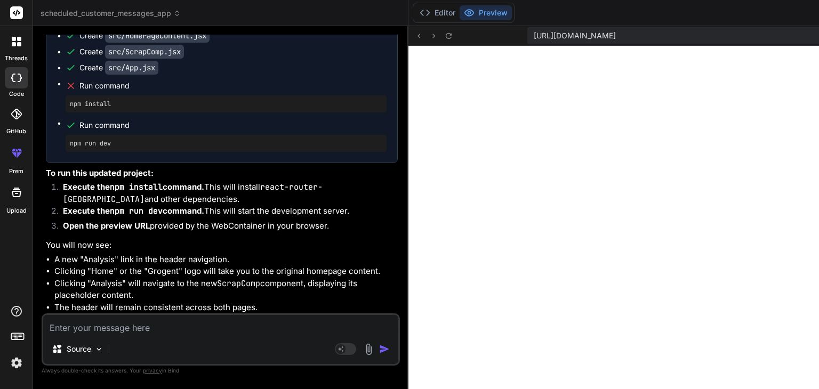
scroll to position [2354, 0]
click at [415, 17] on button "Editor" at bounding box center [437, 12] width 44 height 15
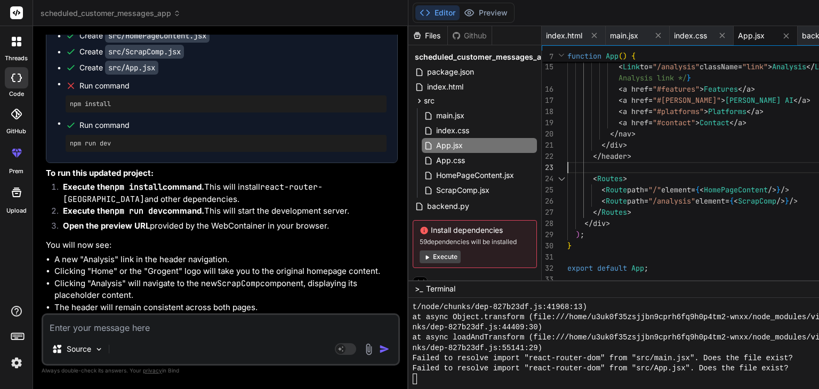
scroll to position [0, 0]
click at [567, 162] on div "< Link to = "/" className = "link" > Home </ Link > { /* Link to homepage */ } …" at bounding box center [734, 78] width 335 height 414
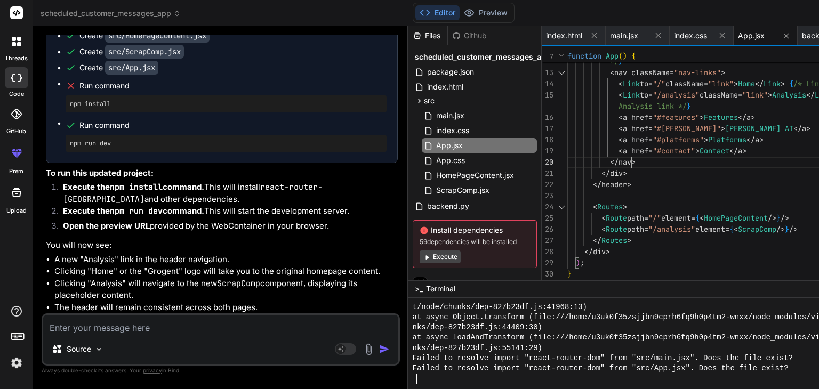
click at [567, 162] on div "< Link to = "/" className = "link" > Home </ Link > { /* Link to homepage */ } …" at bounding box center [734, 106] width 335 height 414
click at [459, 14] on button "Preview" at bounding box center [485, 12] width 52 height 15
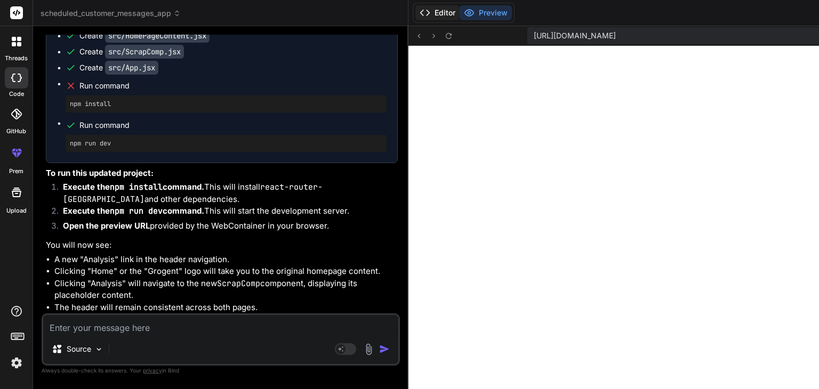
click at [415, 12] on button "Editor" at bounding box center [437, 12] width 44 height 15
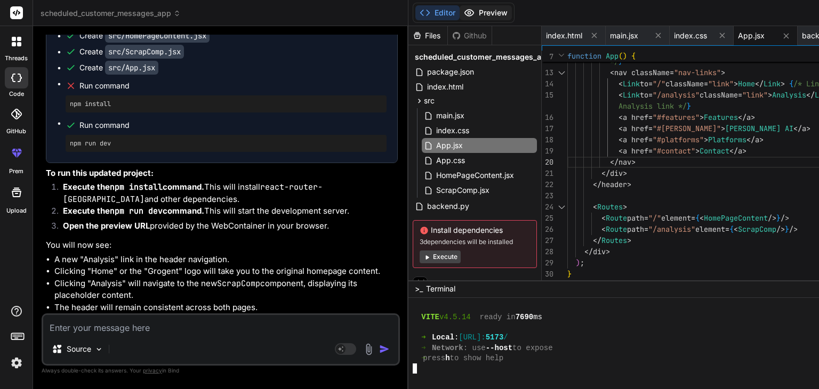
scroll to position [2578, 0]
click at [459, 12] on button "Preview" at bounding box center [485, 12] width 52 height 15
